Goal: Information Seeking & Learning: Compare options

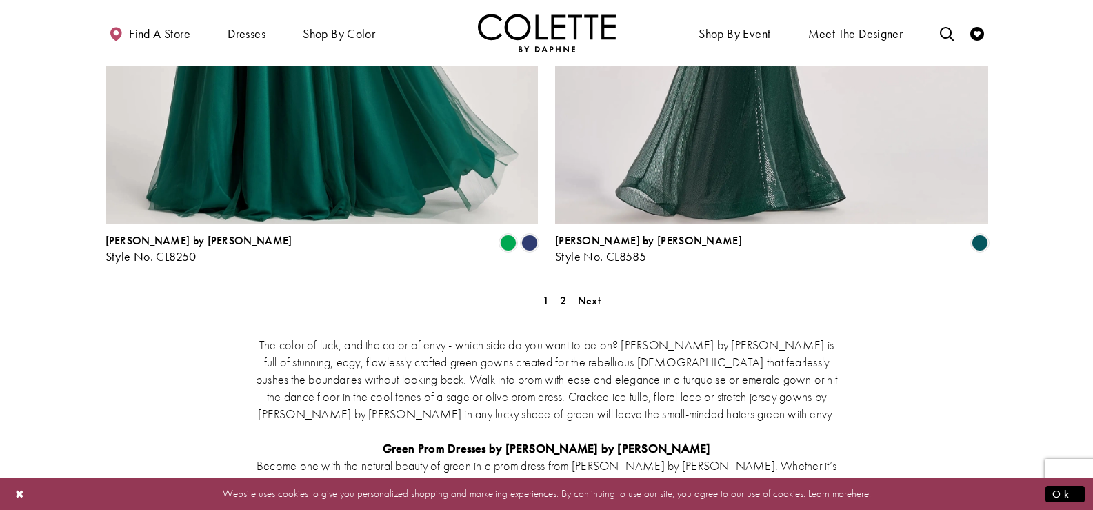
scroll to position [2552, 0]
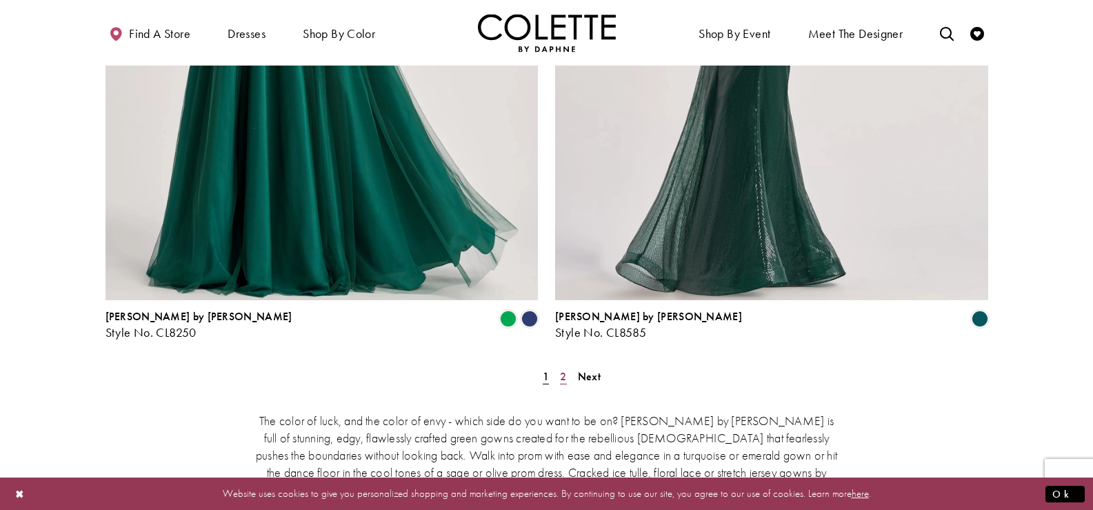
click at [561, 369] on span "2" at bounding box center [563, 376] width 6 height 14
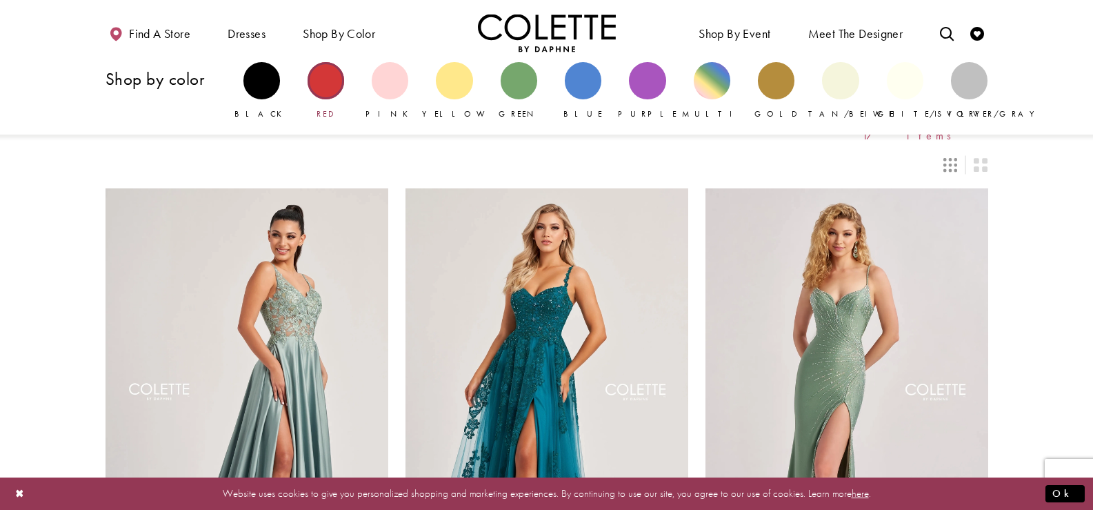
click at [330, 68] on div "Primary block" at bounding box center [326, 80] width 37 height 37
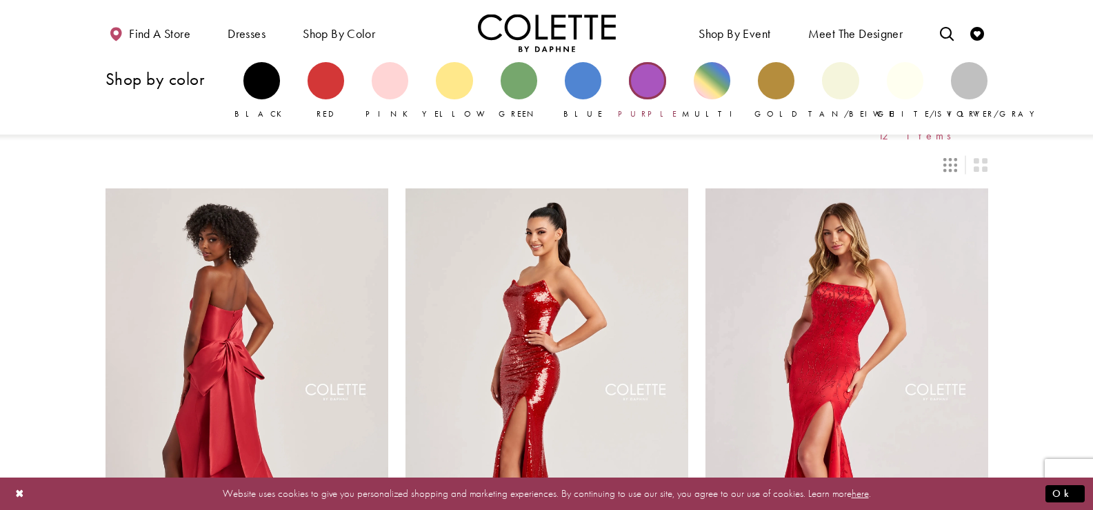
click at [642, 83] on div "Primary block" at bounding box center [647, 80] width 37 height 37
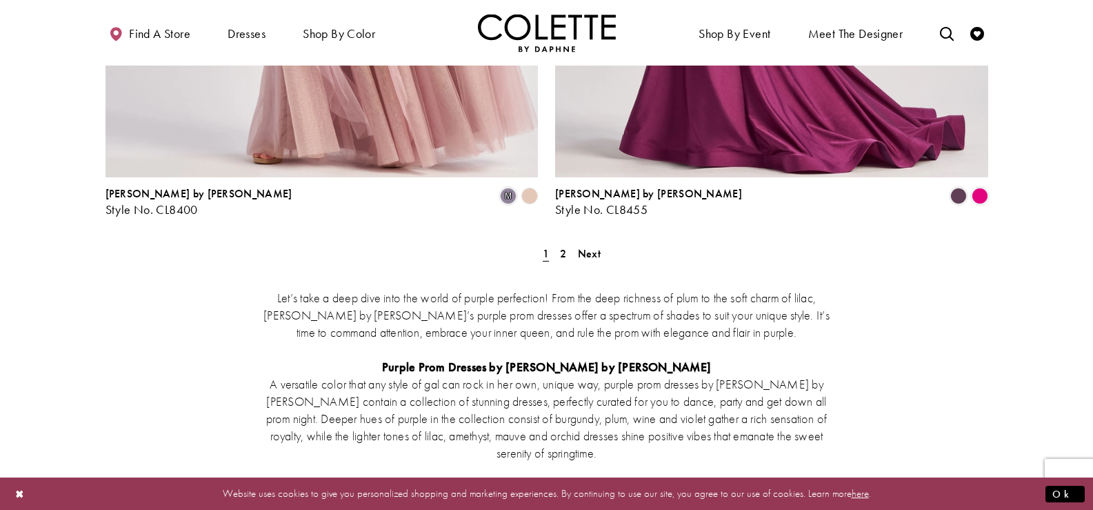
scroll to position [2690, 0]
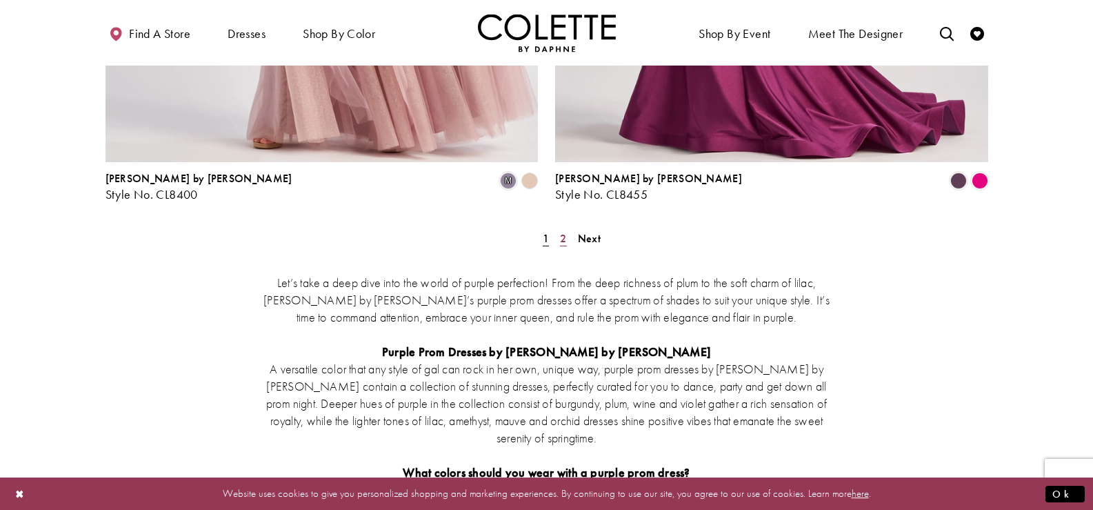
click at [565, 231] on span "2" at bounding box center [563, 238] width 6 height 14
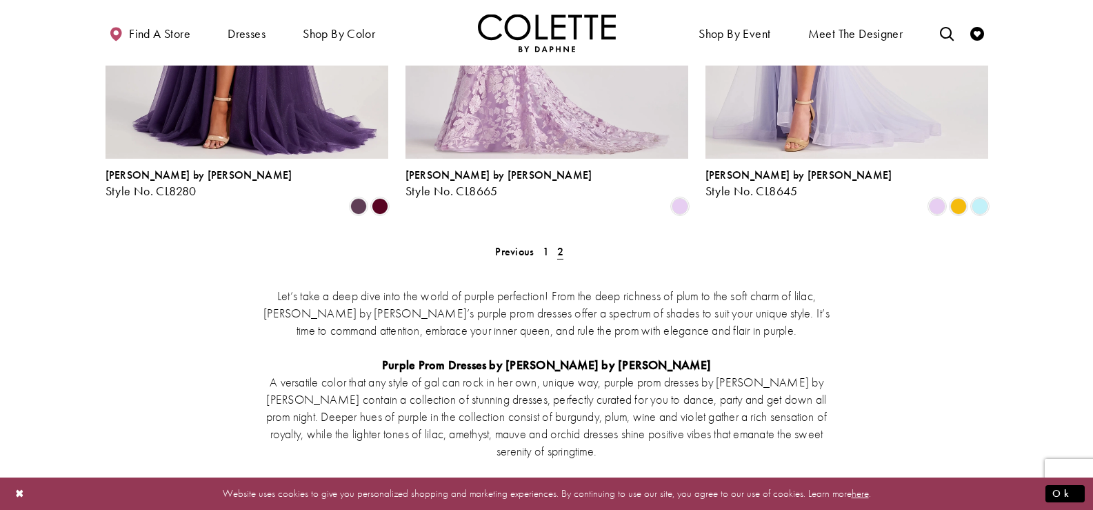
scroll to position [683, 0]
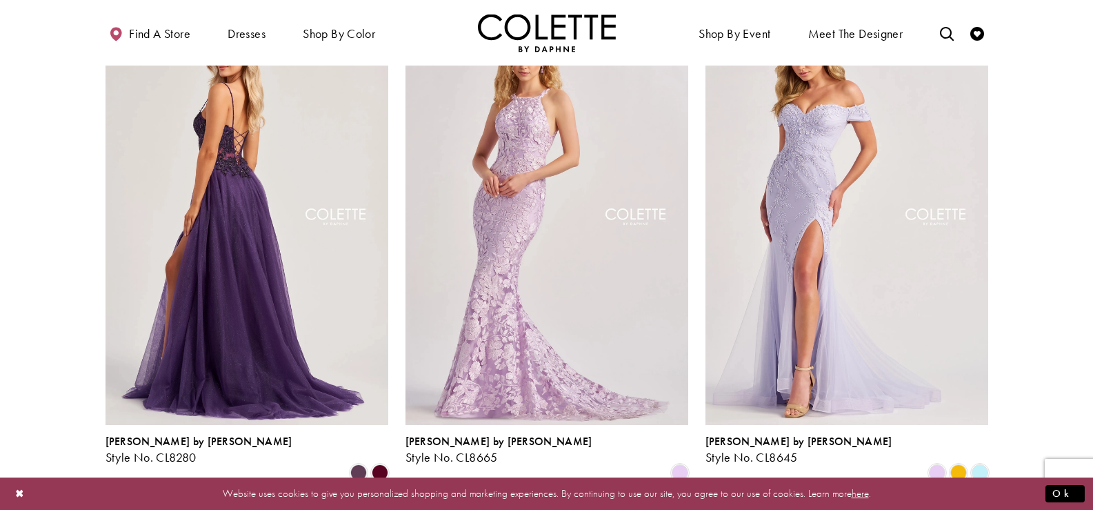
drag, startPoint x: 279, startPoint y: 228, endPoint x: 286, endPoint y: 226, distance: 7.2
click at [279, 228] on img "Visit Colette by Daphne Style No. CL8280 Page" at bounding box center [247, 218] width 283 height 411
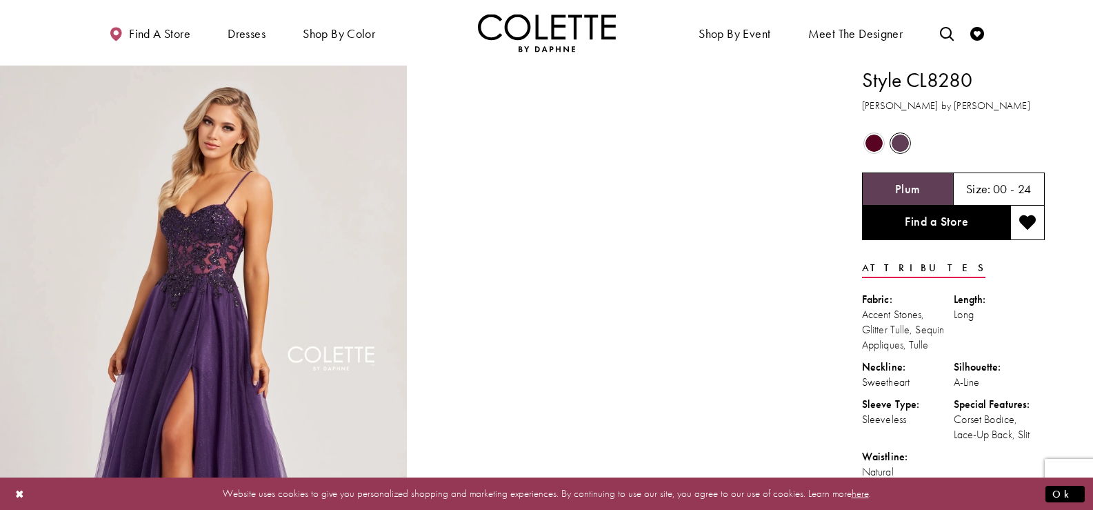
click at [878, 143] on span "Product color controls state depends on size chosen" at bounding box center [874, 142] width 17 height 17
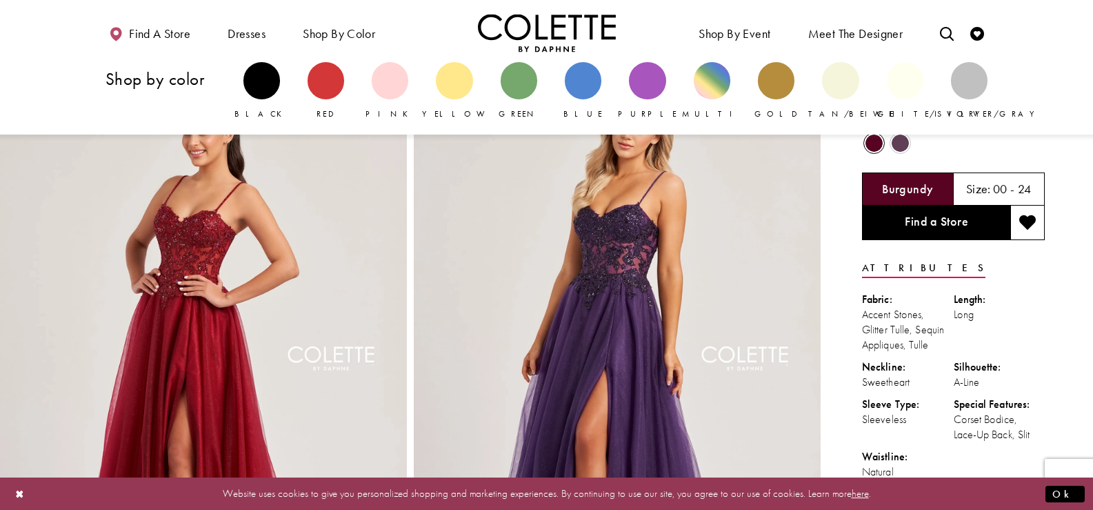
click at [412, 92] on div "Pink" at bounding box center [390, 91] width 64 height 72
click at [405, 88] on div "Primary block" at bounding box center [390, 80] width 37 height 37
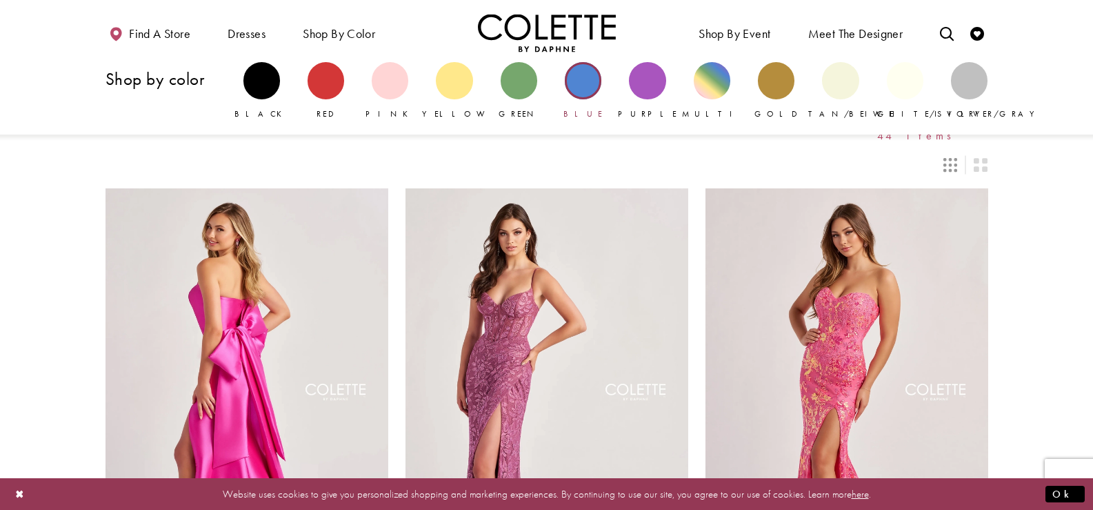
click at [577, 92] on div "Primary block" at bounding box center [583, 80] width 37 height 37
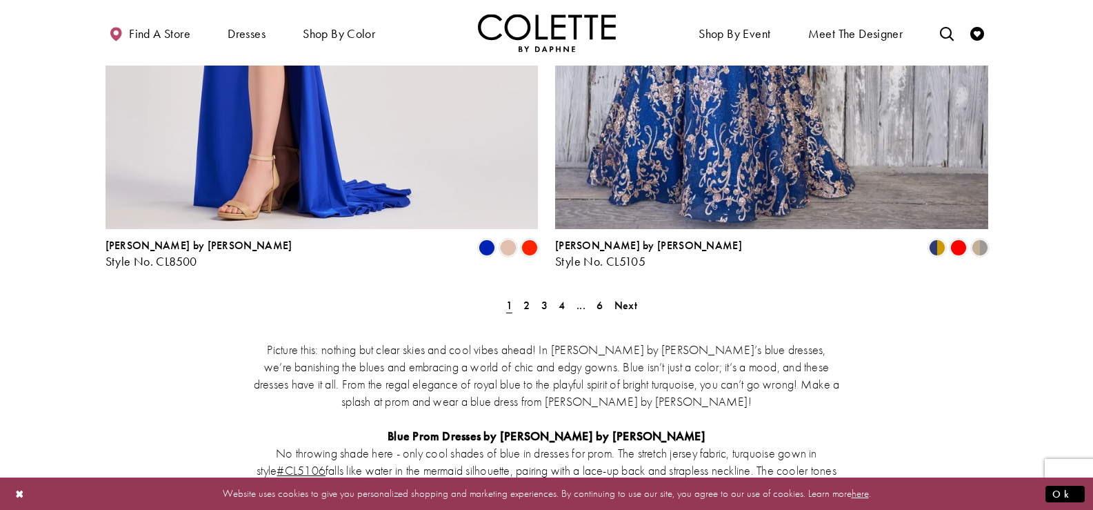
scroll to position [2483, 0]
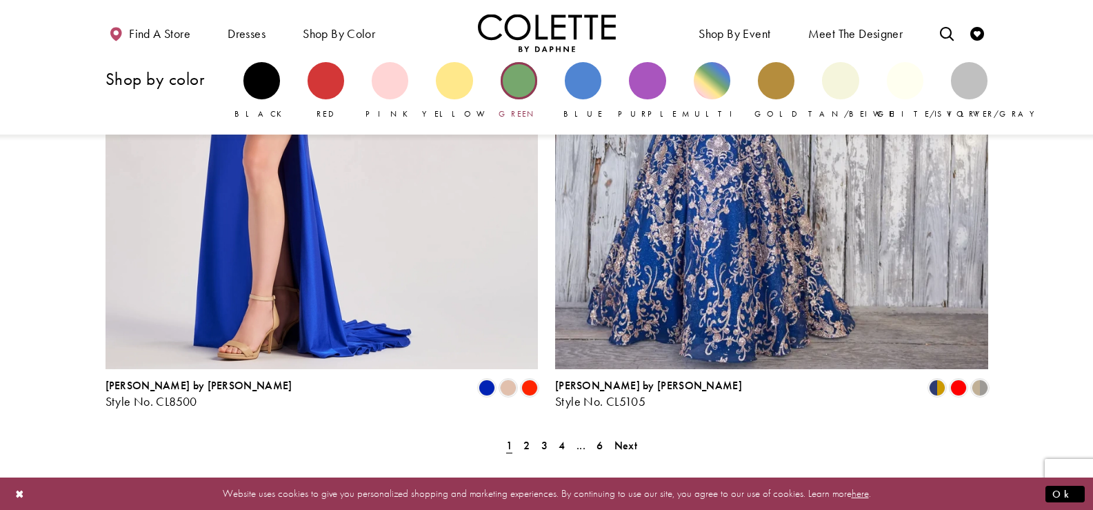
click at [521, 77] on div "Primary block" at bounding box center [519, 80] width 37 height 37
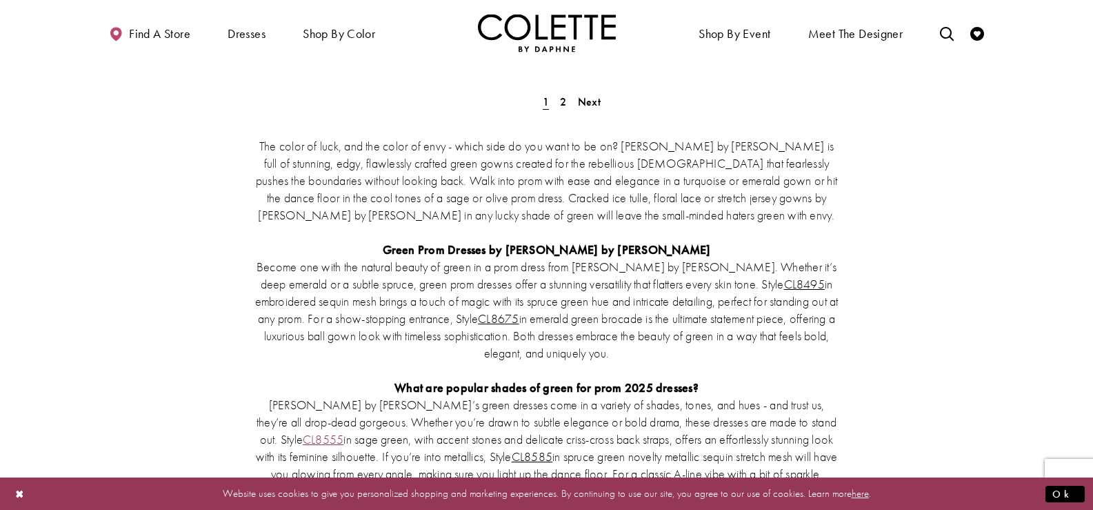
scroll to position [2828, 0]
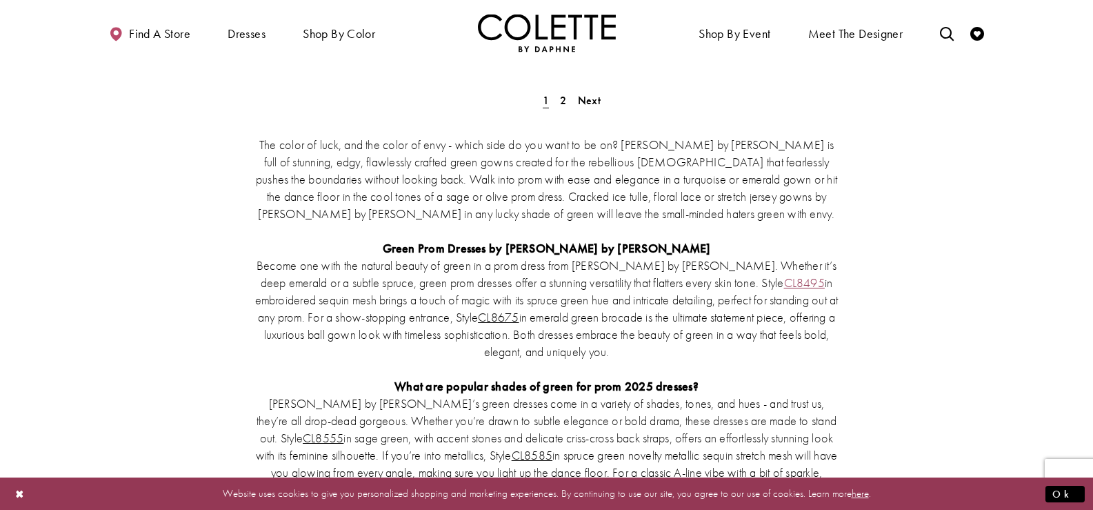
click at [784, 274] on link "CL8495" at bounding box center [804, 282] width 41 height 16
click at [478, 309] on link "CL8675" at bounding box center [498, 317] width 41 height 16
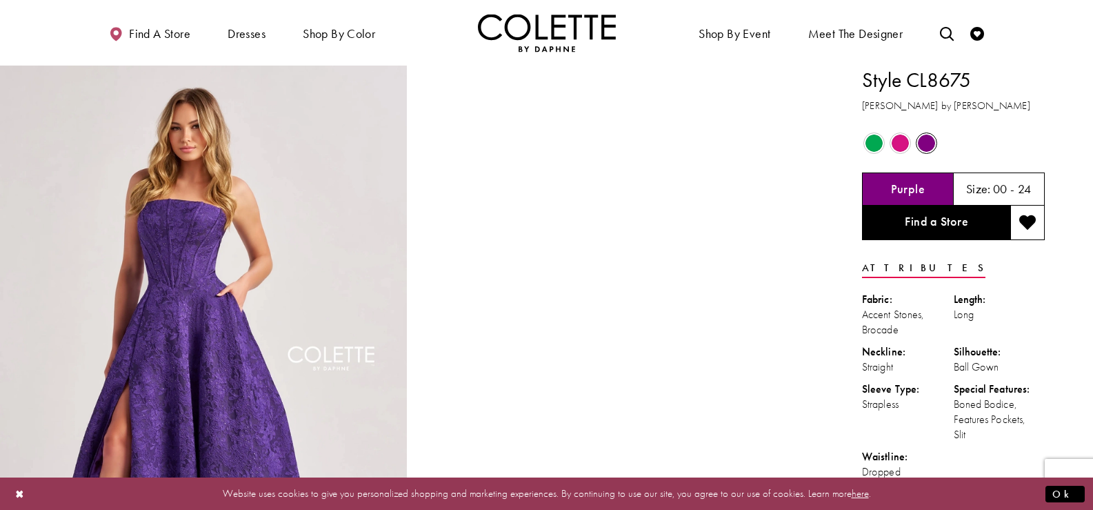
click at [877, 143] on span "Product color controls state depends on size chosen" at bounding box center [874, 142] width 17 height 17
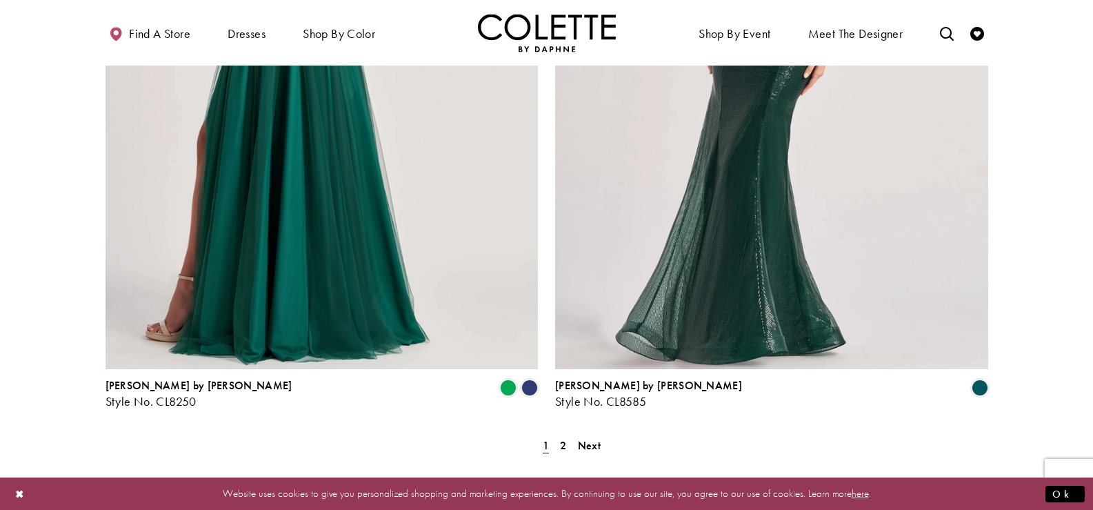
scroll to position [2276, 0]
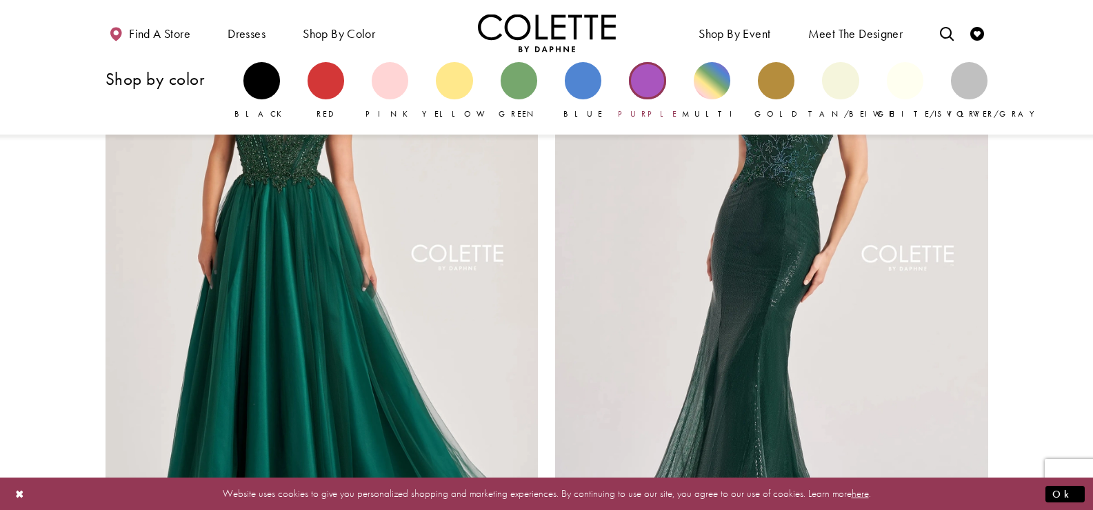
click at [644, 66] on div "Primary block" at bounding box center [647, 80] width 37 height 37
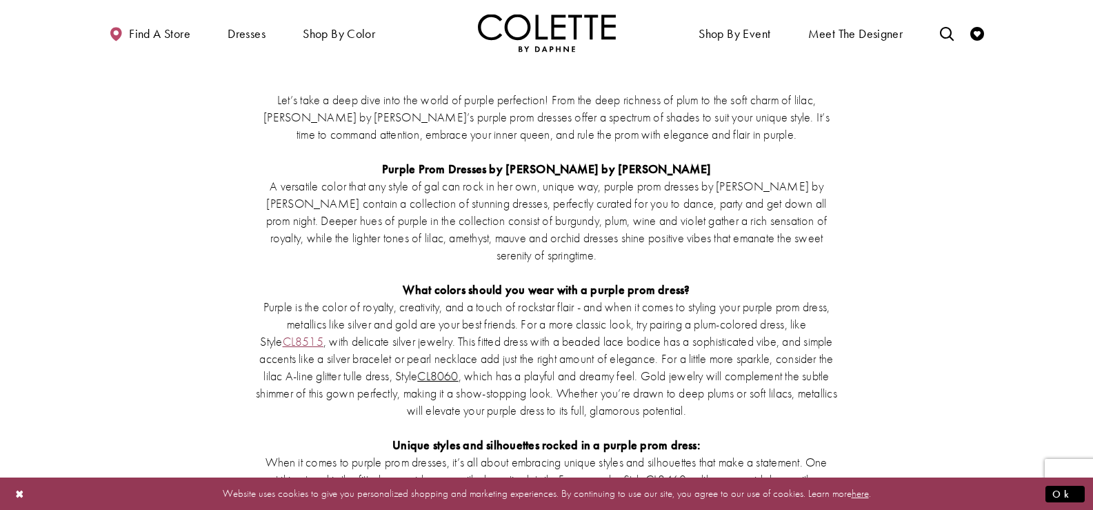
scroll to position [2897, 0]
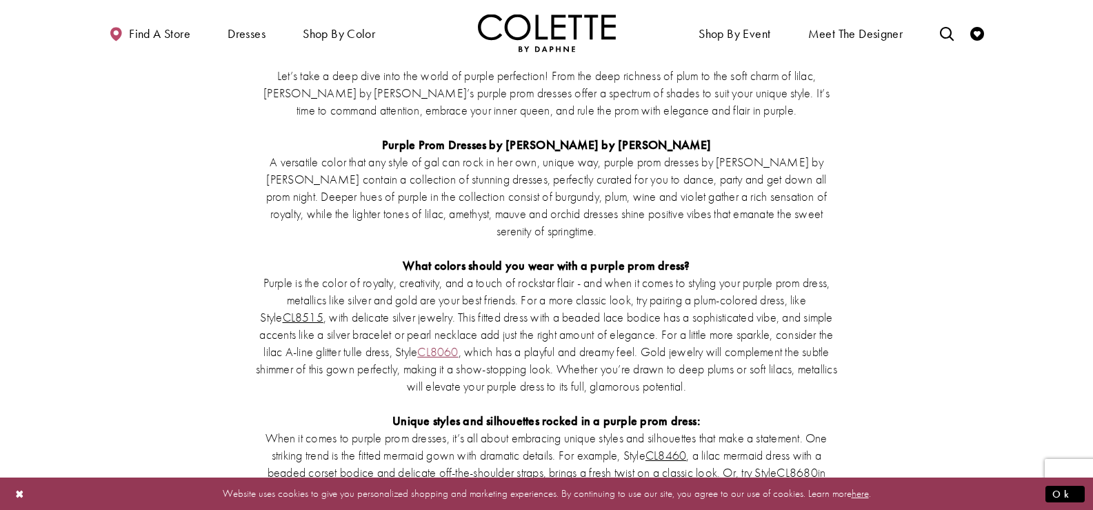
click at [447, 343] on link "CL8060" at bounding box center [437, 351] width 41 height 16
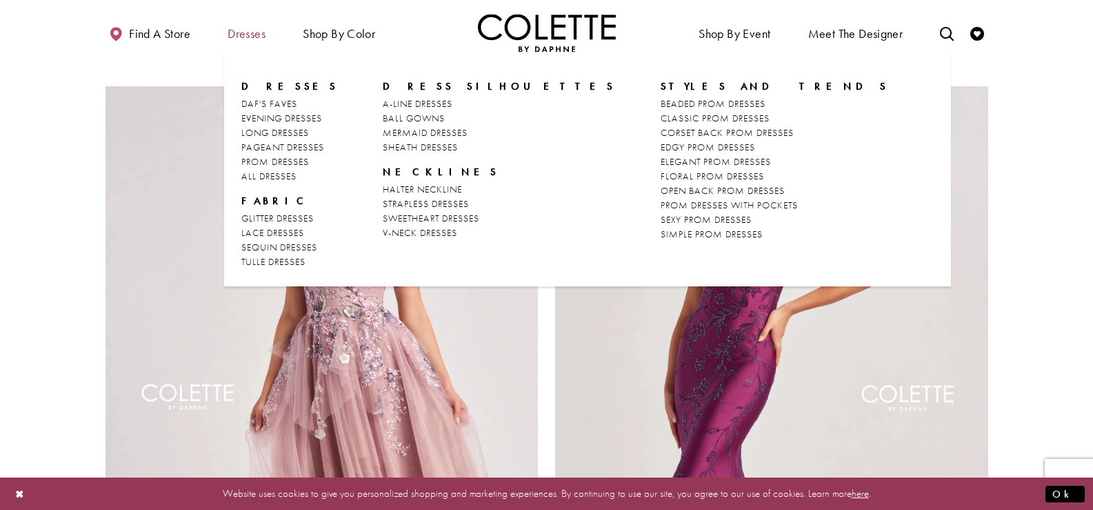
scroll to position [1999, 0]
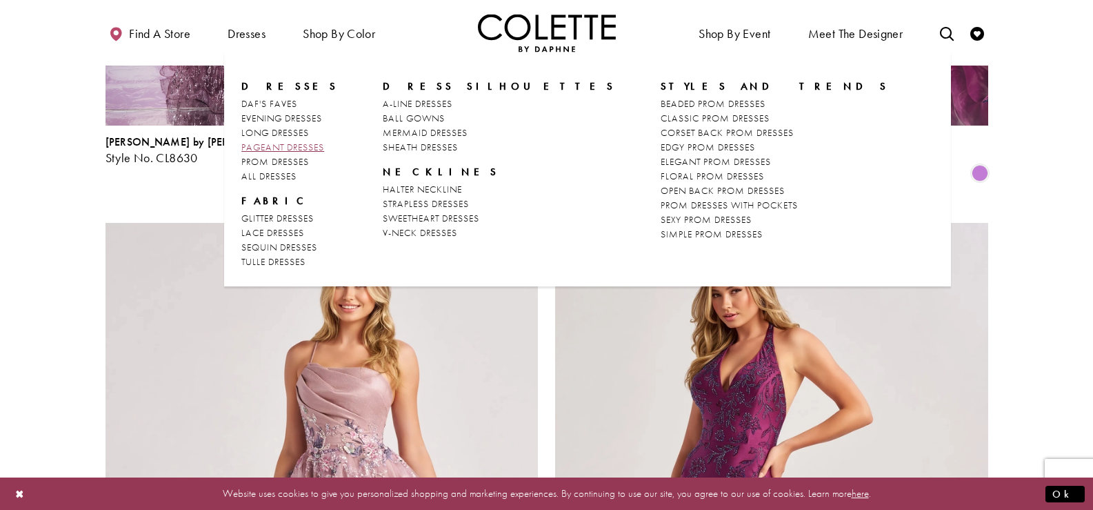
click at [312, 144] on span "PAGEANT DRESSES" at bounding box center [282, 147] width 83 height 12
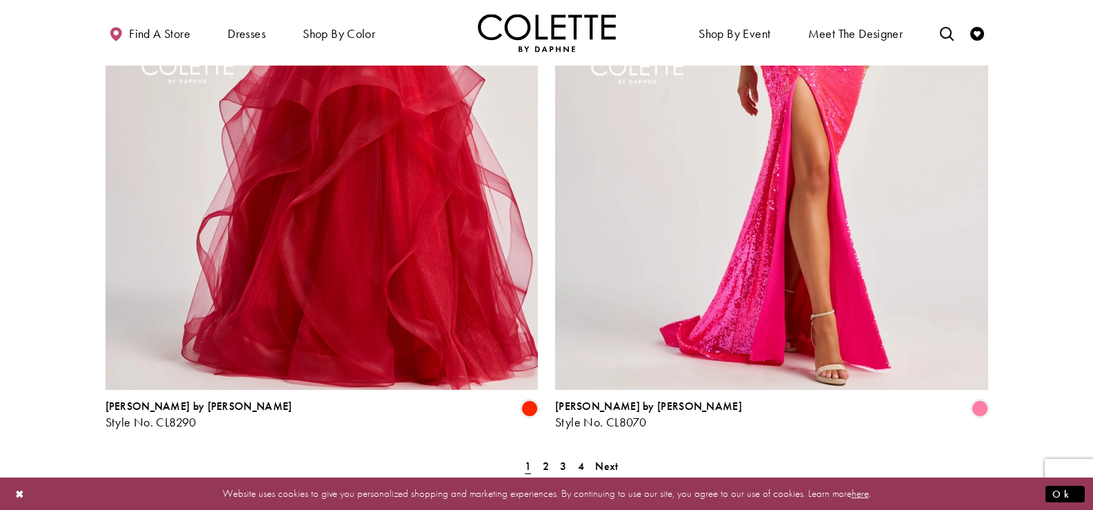
scroll to position [2483, 0]
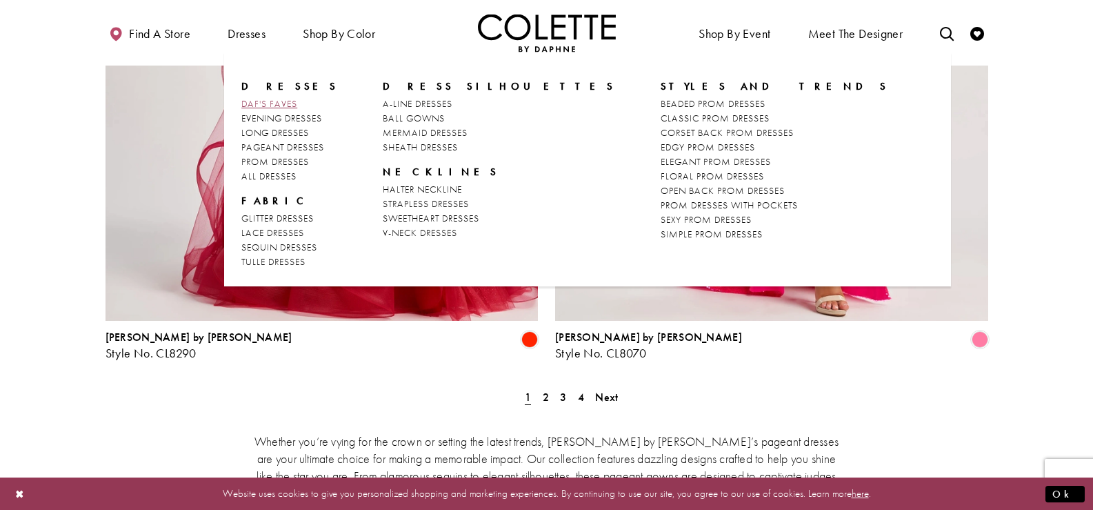
click at [243, 107] on span "DAF'S FAVES" at bounding box center [269, 103] width 56 height 12
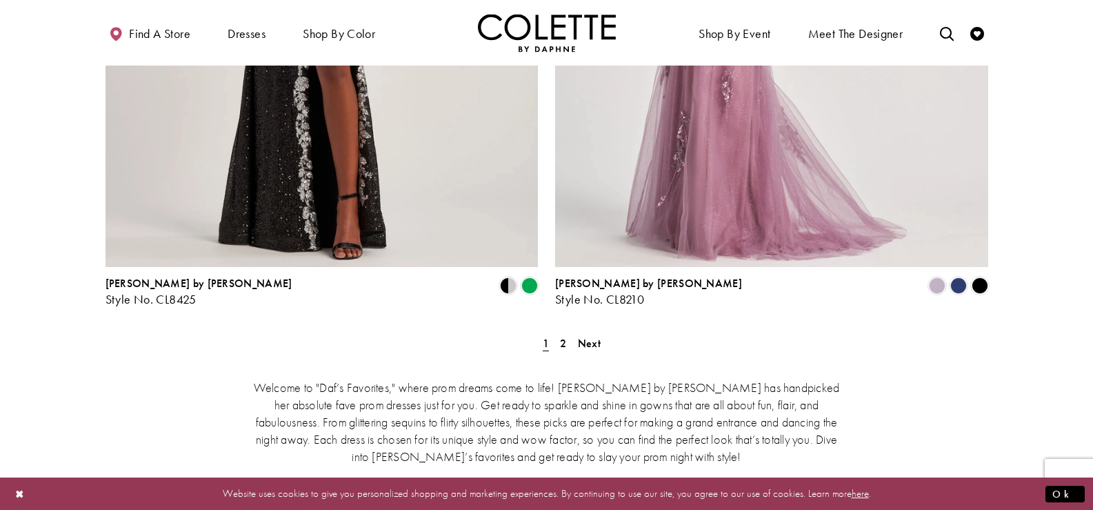
scroll to position [2552, 0]
